Goal: Obtain resource: Obtain resource

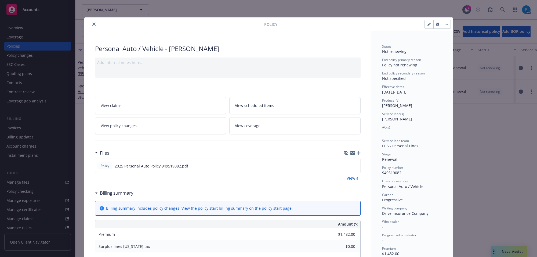
click at [92, 25] on icon "close" at bounding box center [93, 24] width 3 height 3
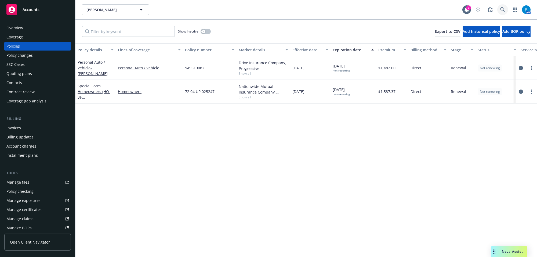
click at [502, 14] on link at bounding box center [502, 9] width 11 height 11
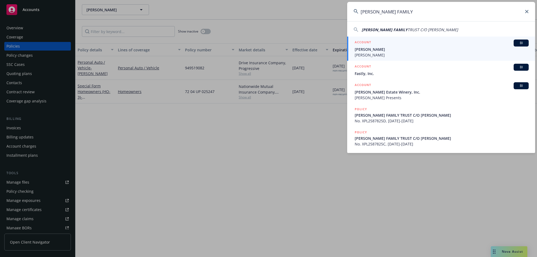
type input "[PERSON_NAME] FAMILY"
click at [360, 51] on span "[PERSON_NAME]" at bounding box center [442, 49] width 174 height 6
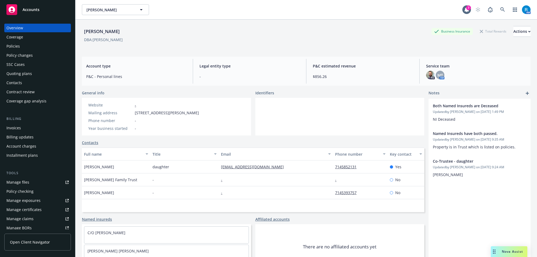
click at [32, 45] on div "Policies" at bounding box center [37, 46] width 62 height 9
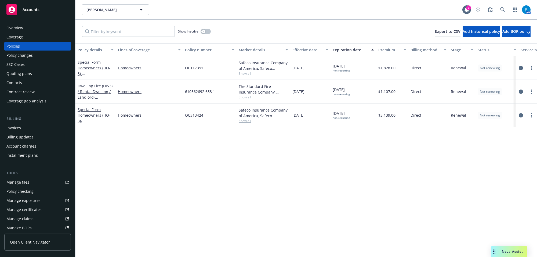
click at [15, 28] on div "Overview" at bounding box center [14, 28] width 17 height 9
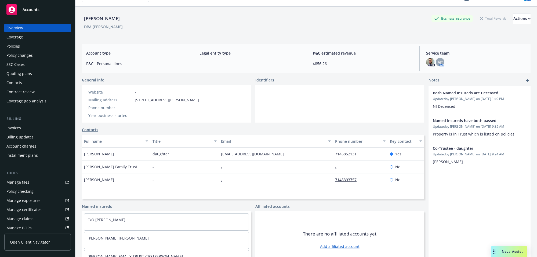
scroll to position [24, 0]
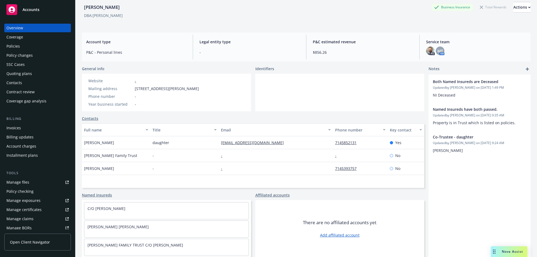
click at [17, 43] on div "Policies" at bounding box center [12, 46] width 13 height 9
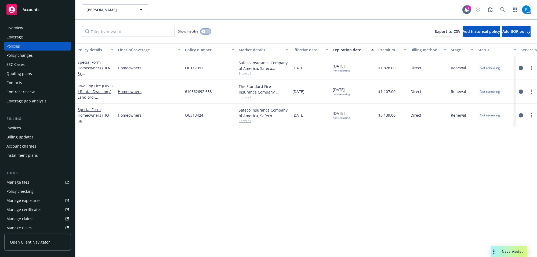
click at [205, 32] on div "button" at bounding box center [203, 32] width 4 height 4
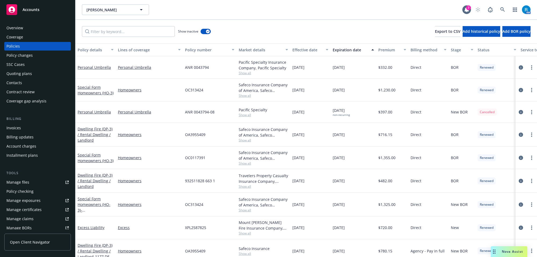
click at [356, 48] on div "Expiration date" at bounding box center [350, 50] width 35 height 6
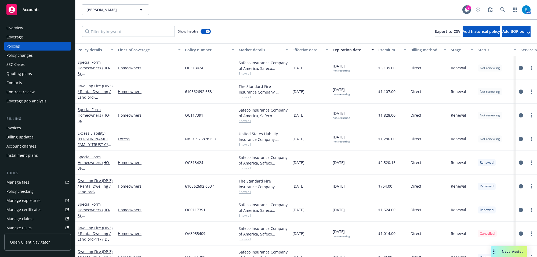
click at [353, 46] on button "Expiration date" at bounding box center [353, 49] width 46 height 13
click at [500, 10] on icon at bounding box center [502, 9] width 5 height 5
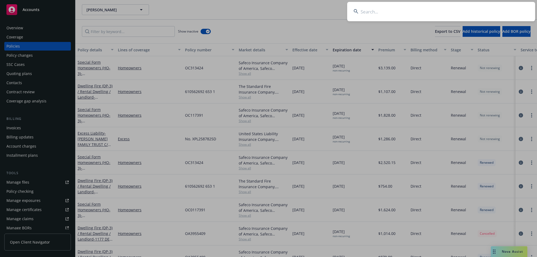
type input "[PERSON_NAME]"
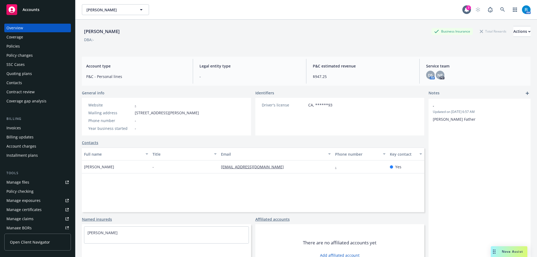
click at [14, 48] on div "Policies" at bounding box center [12, 46] width 13 height 9
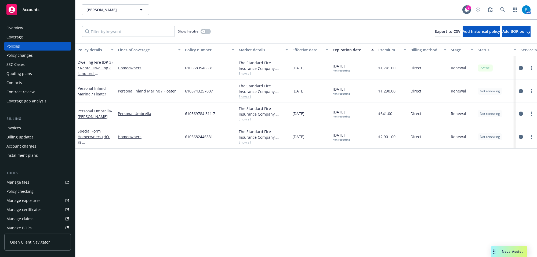
click at [199, 68] on span "6105683946531" at bounding box center [199, 68] width 28 height 6
copy span "6105683946531"
click at [502, 6] on link at bounding box center [502, 9] width 11 height 11
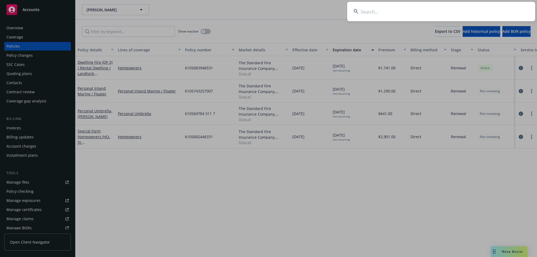
type input "[PERSON_NAME]"
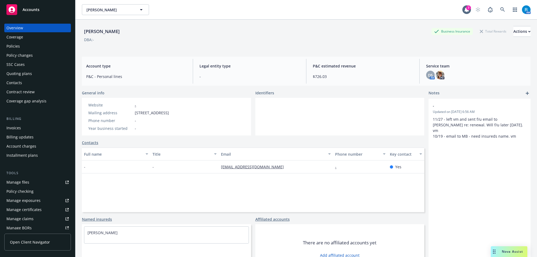
click at [17, 46] on div "Policies" at bounding box center [12, 46] width 13 height 9
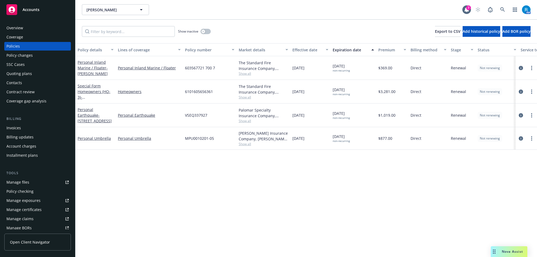
click at [195, 70] on span "603567721 700 7" at bounding box center [200, 68] width 30 height 6
copy span "603567721 700 7"
click at [503, 7] on link at bounding box center [502, 9] width 11 height 11
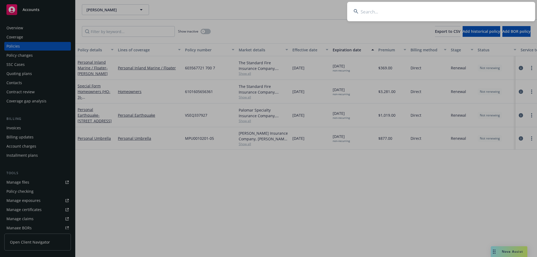
type input "[PERSON_NAME] & [PERSON_NAME]"
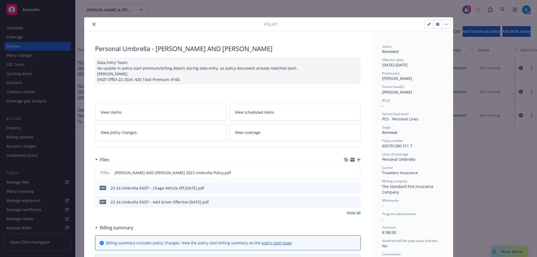
drag, startPoint x: 92, startPoint y: 25, endPoint x: 104, endPoint y: 38, distance: 18.1
click at [92, 25] on icon "close" at bounding box center [93, 24] width 3 height 3
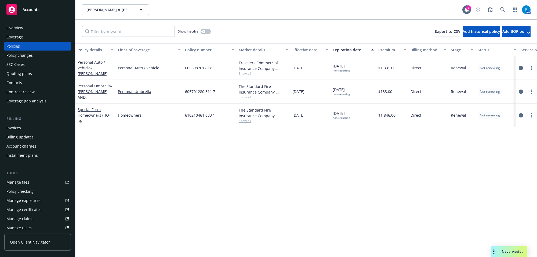
click at [201, 92] on span "605701280 311 7" at bounding box center [200, 92] width 30 height 6
click at [199, 100] on div "605701280 311 7" at bounding box center [210, 92] width 54 height 24
click at [203, 67] on span "6056987612031" at bounding box center [199, 68] width 28 height 6
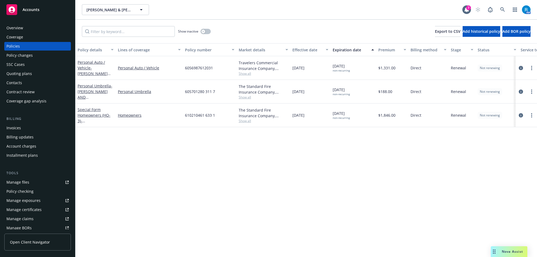
click at [203, 67] on span "6056987612031" at bounding box center [199, 68] width 28 height 6
copy span "6056987612031"
click at [196, 92] on span "605701280 311 7" at bounding box center [200, 92] width 30 height 6
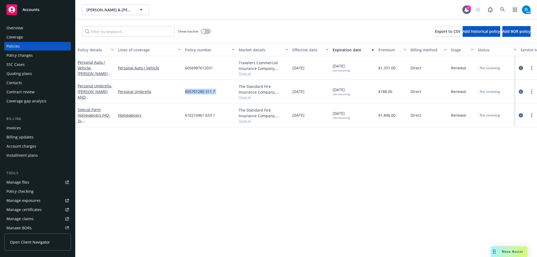
click at [196, 92] on span "605701280 311 7" at bounding box center [200, 92] width 30 height 6
copy span "605701280 311 7"
click at [500, 7] on icon at bounding box center [502, 9] width 5 height 5
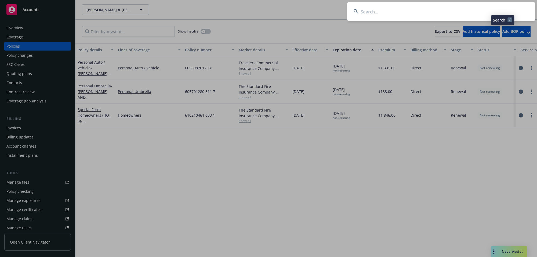
type input "[PERSON_NAME] & [PERSON_NAME] Y"
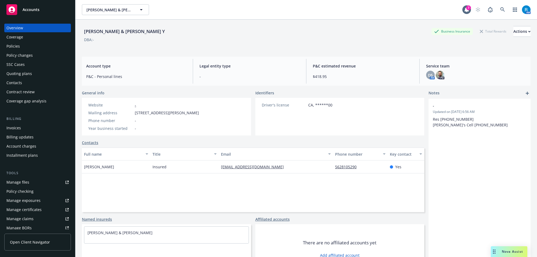
click at [19, 42] on div "Policies" at bounding box center [12, 46] width 13 height 9
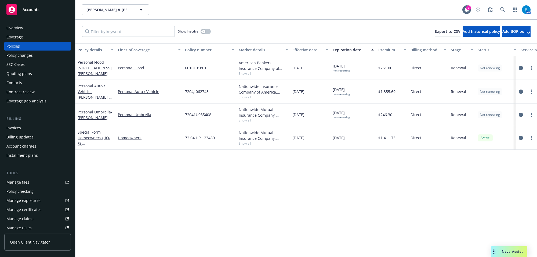
click at [192, 93] on span "7204J 062743" at bounding box center [197, 92] width 24 height 6
copy span "7204J 062743"
click at [218, 86] on div "7204J 062743" at bounding box center [210, 92] width 54 height 24
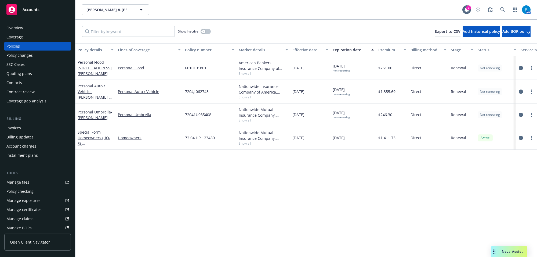
click at [195, 92] on span "7204J 062743" at bounding box center [197, 92] width 24 height 6
copy span "7204J 062743"
click at [505, 8] on link at bounding box center [502, 9] width 11 height 11
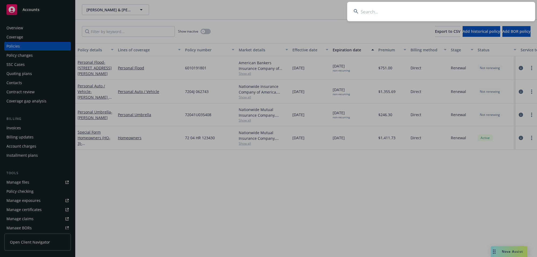
type input "[PERSON_NAME] & [PERSON_NAME]"
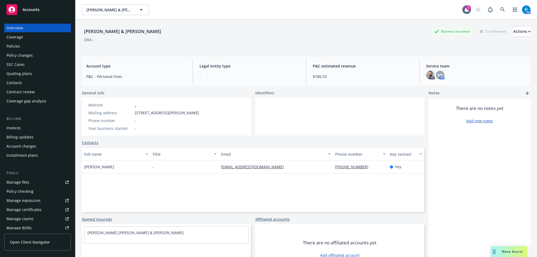
click at [33, 46] on div "Policies" at bounding box center [37, 46] width 62 height 9
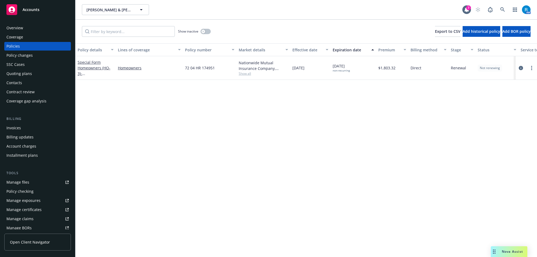
click at [201, 66] on span "72 04 HR 174951" at bounding box center [200, 68] width 30 height 6
copy span "72 04 HR 174951"
click at [85, 66] on link "Special Form Homeowners (HO-3) - [STREET_ADDRESS][PERSON_NAME]" at bounding box center [95, 74] width 34 height 28
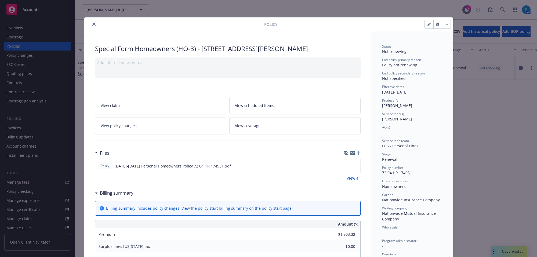
drag, startPoint x: 353, startPoint y: 163, endPoint x: 372, endPoint y: 164, distance: 18.5
click at [354, 164] on icon "preview file" at bounding box center [355, 165] width 5 height 4
click at [92, 24] on icon "close" at bounding box center [93, 24] width 3 height 3
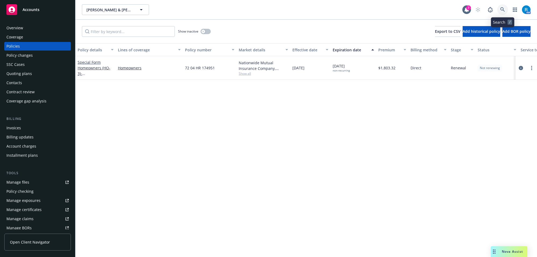
click at [501, 8] on icon at bounding box center [502, 9] width 5 height 5
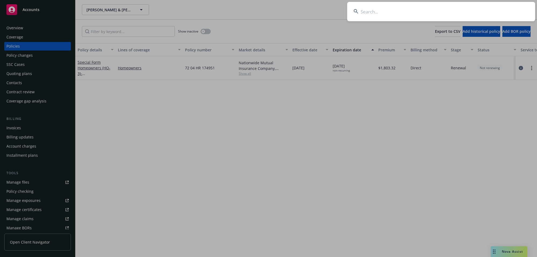
type input "[PERSON_NAME]"
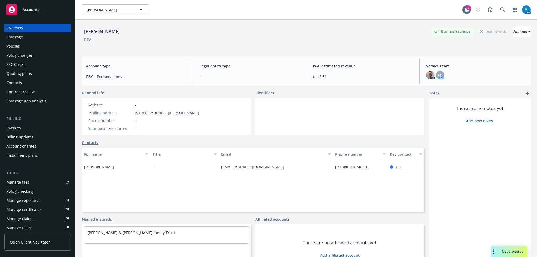
click at [20, 44] on div "Policies" at bounding box center [37, 46] width 62 height 9
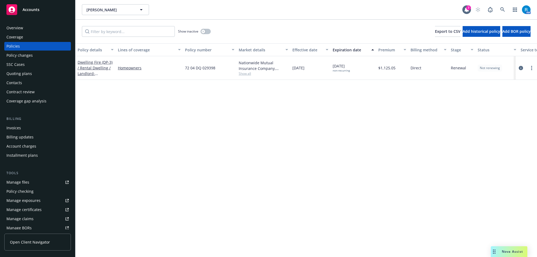
click at [206, 69] on span "72 04 DQ 029398" at bounding box center [200, 68] width 30 height 6
copy span "72 04 DQ 029398"
click at [119, 100] on div "Policy details Lines of coverage Policy number Market details Effective date Ex…" at bounding box center [305, 149] width 461 height 213
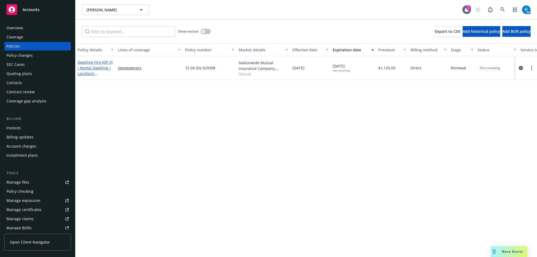
click at [97, 68] on link "Dwelling Fire (DP-3) / Rental Dwelling / Landlord - [STREET_ADDRESS][PERSON_NAM…" at bounding box center [95, 74] width 35 height 28
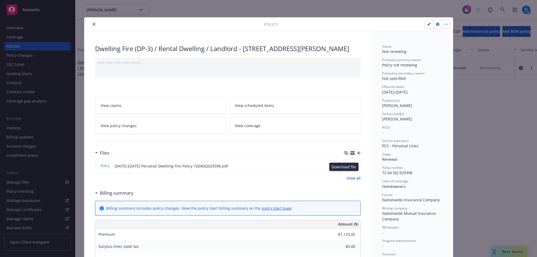
click at [344, 167] on icon "download file" at bounding box center [346, 165] width 4 height 4
drag, startPoint x: 93, startPoint y: 23, endPoint x: 83, endPoint y: 27, distance: 10.3
click at [93, 23] on icon "close" at bounding box center [93, 24] width 3 height 3
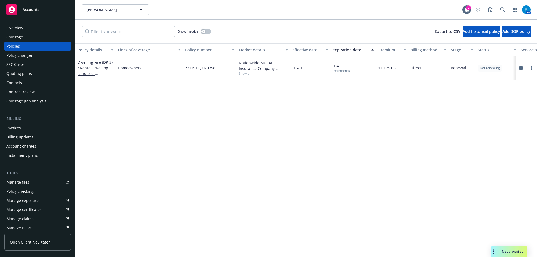
click at [15, 25] on div "Overview" at bounding box center [14, 28] width 17 height 9
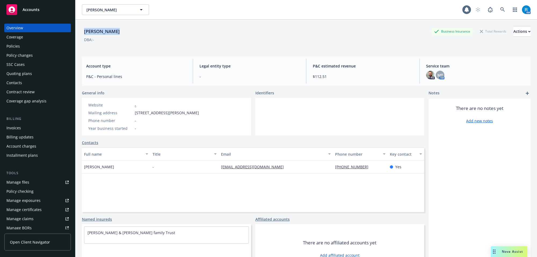
drag, startPoint x: 81, startPoint y: 32, endPoint x: 139, endPoint y: 32, distance: 58.5
click at [138, 32] on div "[PERSON_NAME] Business Insurance Total Rewards Actions DBA: - Account type P&C …" at bounding box center [305, 148] width 461 height 257
copy div "[PERSON_NAME]"
click at [41, 46] on div "Policies" at bounding box center [37, 46] width 62 height 9
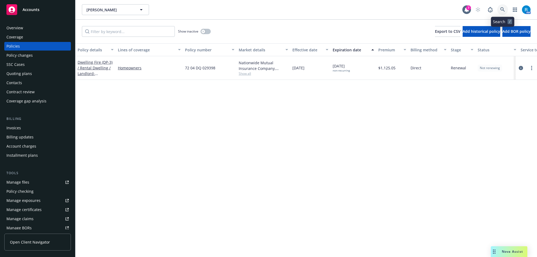
click at [501, 6] on link at bounding box center [502, 9] width 11 height 11
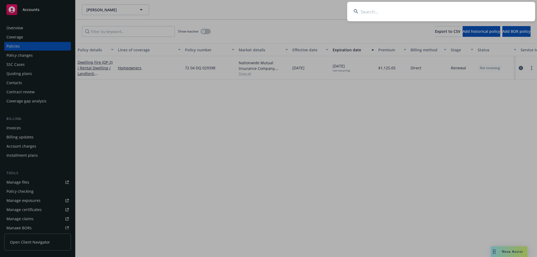
type input "[PERSON_NAME]"
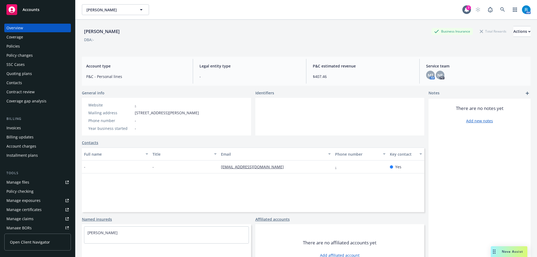
click at [30, 46] on div "Policies" at bounding box center [37, 46] width 62 height 9
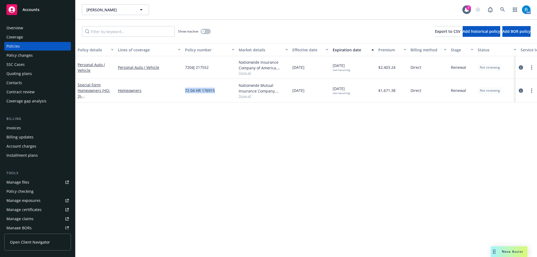
drag, startPoint x: 184, startPoint y: 91, endPoint x: 228, endPoint y: 91, distance: 43.8
click at [218, 91] on div "72 04 HR 176915" at bounding box center [210, 91] width 54 height 24
copy span "72 04 HR 176915"
drag, startPoint x: 90, startPoint y: 96, endPoint x: 160, endPoint y: 100, distance: 70.2
click at [90, 97] on div "Special Form Homeowners (HO-3) - [STREET_ADDRESS][PERSON_NAME]" at bounding box center [96, 90] width 36 height 17
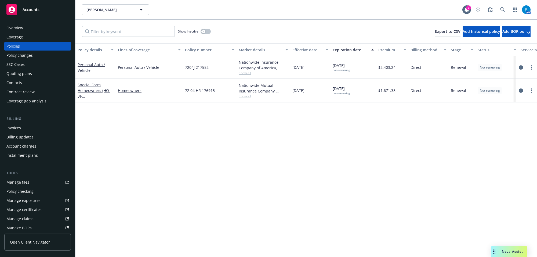
click at [104, 129] on div "Policy details Lines of coverage Policy number Market details Effective date Ex…" at bounding box center [305, 149] width 461 height 213
click at [90, 90] on link "Special Form Homeowners (HO-3) - [STREET_ADDRESS][PERSON_NAME]" at bounding box center [95, 96] width 34 height 28
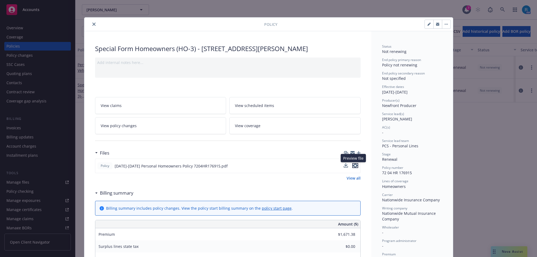
click at [354, 166] on icon "preview file" at bounding box center [355, 165] width 5 height 4
click at [92, 23] on icon "close" at bounding box center [93, 24] width 3 height 3
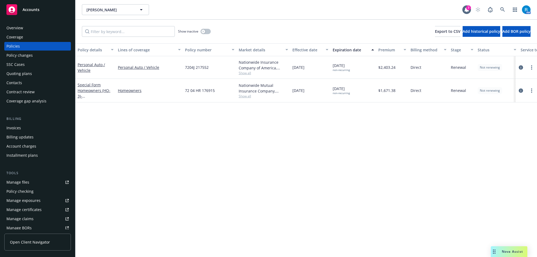
click at [199, 91] on span "72 04 HR 176915" at bounding box center [200, 91] width 30 height 6
click at [505, 8] on link at bounding box center [502, 9] width 11 height 11
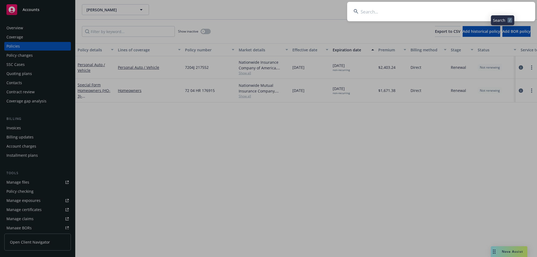
type input "[PERSON_NAME]"
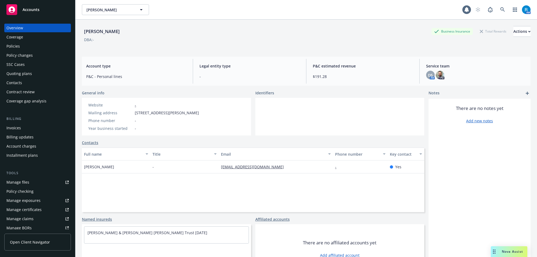
click at [18, 48] on div "Policies" at bounding box center [12, 46] width 13 height 9
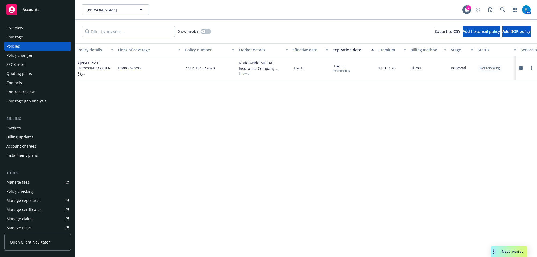
click at [198, 68] on span "72 04 HR 177628" at bounding box center [200, 68] width 30 height 6
click at [93, 68] on link "Special Form Homeowners (HO-3) - [STREET_ADDRESS][PERSON_NAME]" at bounding box center [95, 74] width 34 height 28
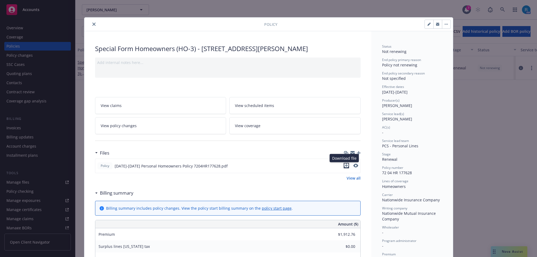
click at [344, 165] on icon "download file" at bounding box center [345, 164] width 3 height 3
drag, startPoint x: 90, startPoint y: 23, endPoint x: 9, endPoint y: 43, distance: 83.1
click at [92, 23] on icon "close" at bounding box center [93, 24] width 3 height 3
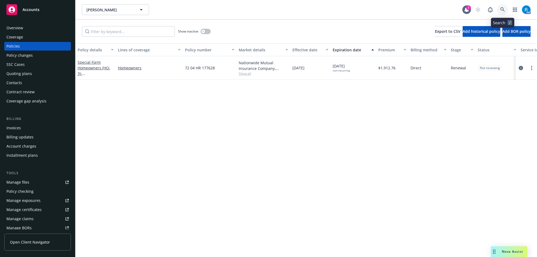
click at [502, 8] on icon at bounding box center [502, 9] width 5 height 5
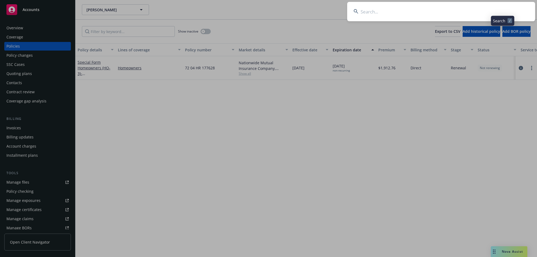
type input "[PERSON_NAME]"
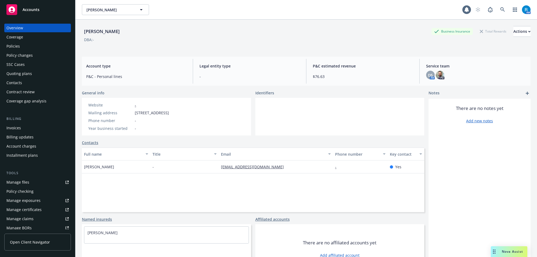
click at [36, 43] on div "Policies" at bounding box center [37, 46] width 62 height 9
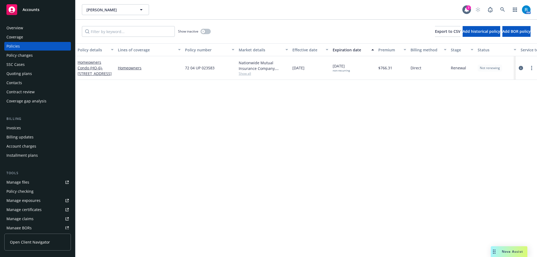
click at [197, 69] on span "72 04 UP 023583" at bounding box center [200, 68] width 30 height 6
click at [503, 11] on icon at bounding box center [502, 9] width 5 height 5
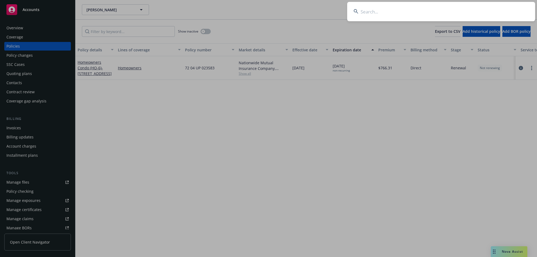
type input "[PERSON_NAME] FAMILY"
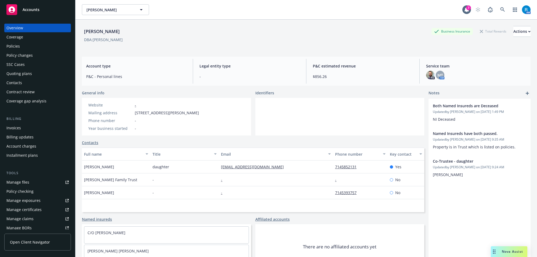
click at [32, 45] on div "Policies" at bounding box center [37, 46] width 62 height 9
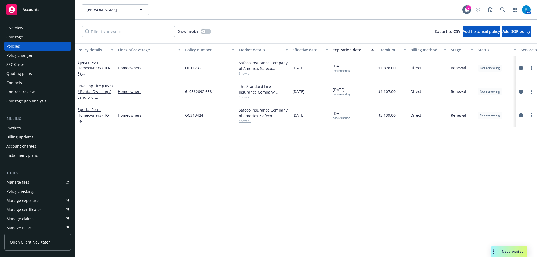
click at [23, 28] on div "Overview" at bounding box center [37, 28] width 62 height 9
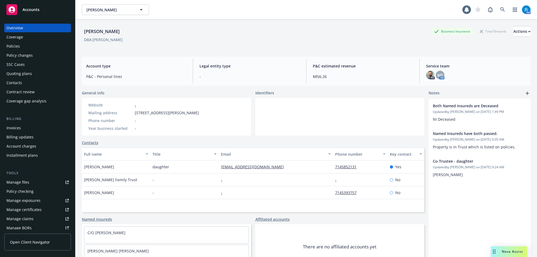
drag, startPoint x: 82, startPoint y: 30, endPoint x: 126, endPoint y: 30, distance: 43.2
click at [125, 30] on div "[PERSON_NAME] Business Insurance Total Rewards Actions" at bounding box center [306, 31] width 449 height 11
click at [26, 46] on div "Policies" at bounding box center [37, 46] width 62 height 9
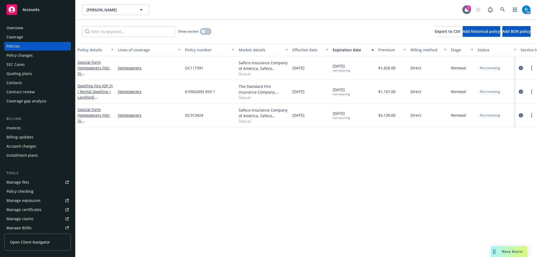
click at [208, 33] on button "button" at bounding box center [206, 31] width 10 height 5
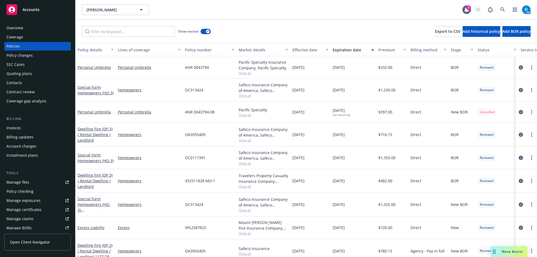
click at [348, 50] on div "Expiration date" at bounding box center [350, 50] width 35 height 6
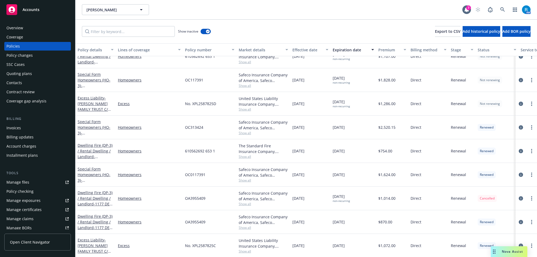
scroll to position [34, 0]
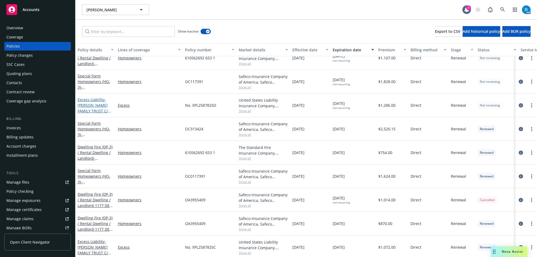
click at [87, 104] on span "- [PERSON_NAME] FAMILY TRUST C/O [PERSON_NAME]" at bounding box center [94, 108] width 33 height 22
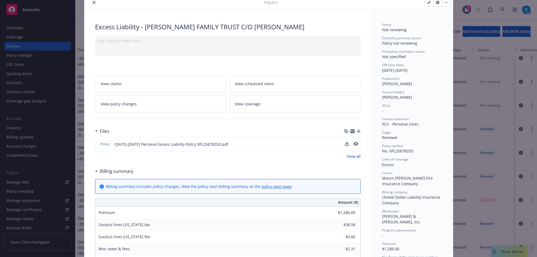
scroll to position [34, 0]
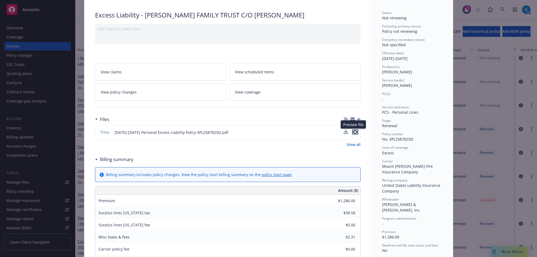
click at [353, 133] on icon "preview file" at bounding box center [355, 132] width 5 height 4
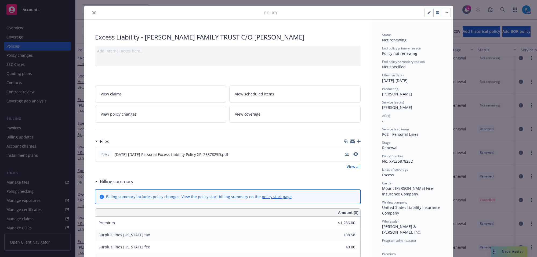
scroll to position [0, 0]
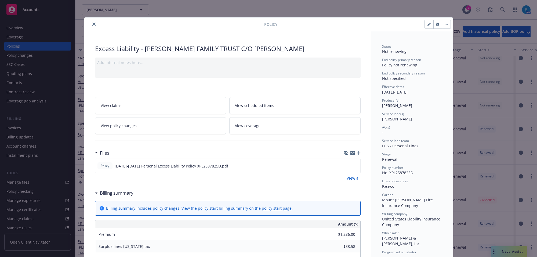
click at [93, 25] on icon "close" at bounding box center [93, 24] width 3 height 3
click at [92, 24] on icon "close" at bounding box center [93, 24] width 3 height 3
